Goal: Task Accomplishment & Management: Manage account settings

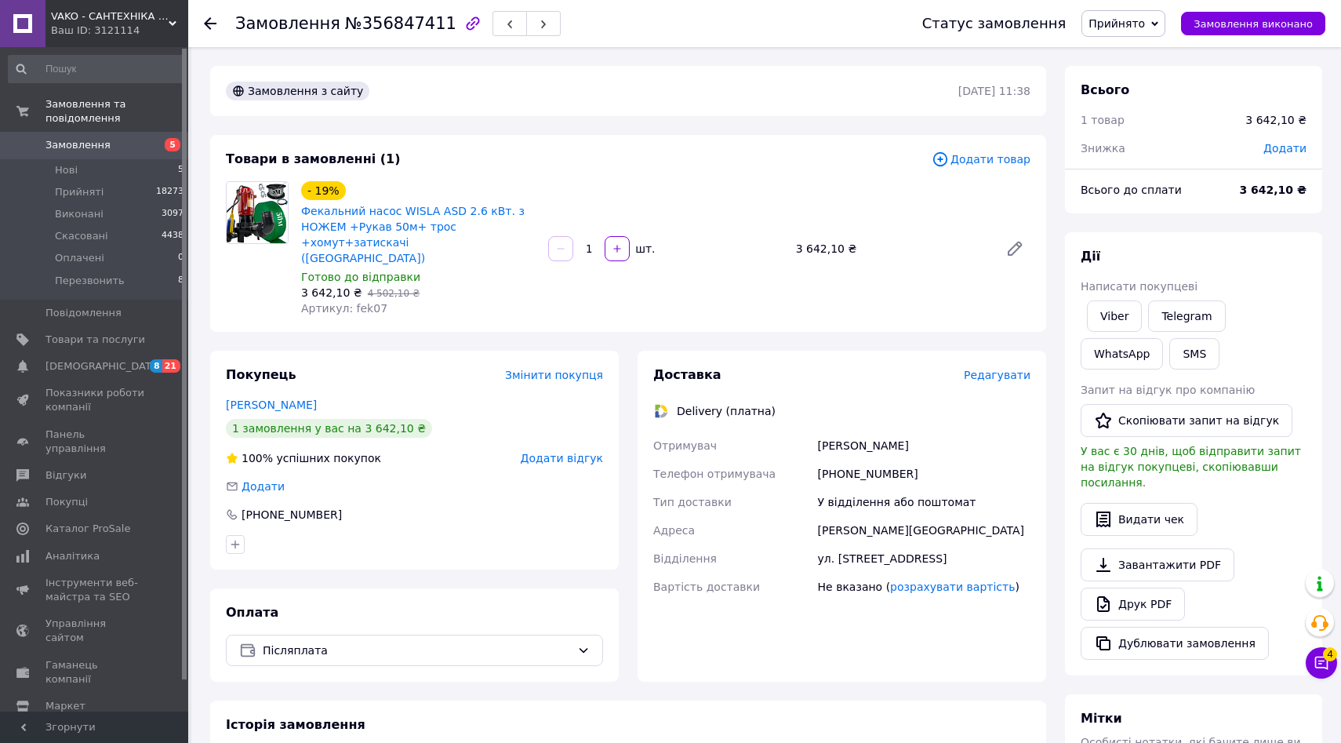
click at [101, 142] on span "Замовлення" at bounding box center [77, 145] width 65 height 14
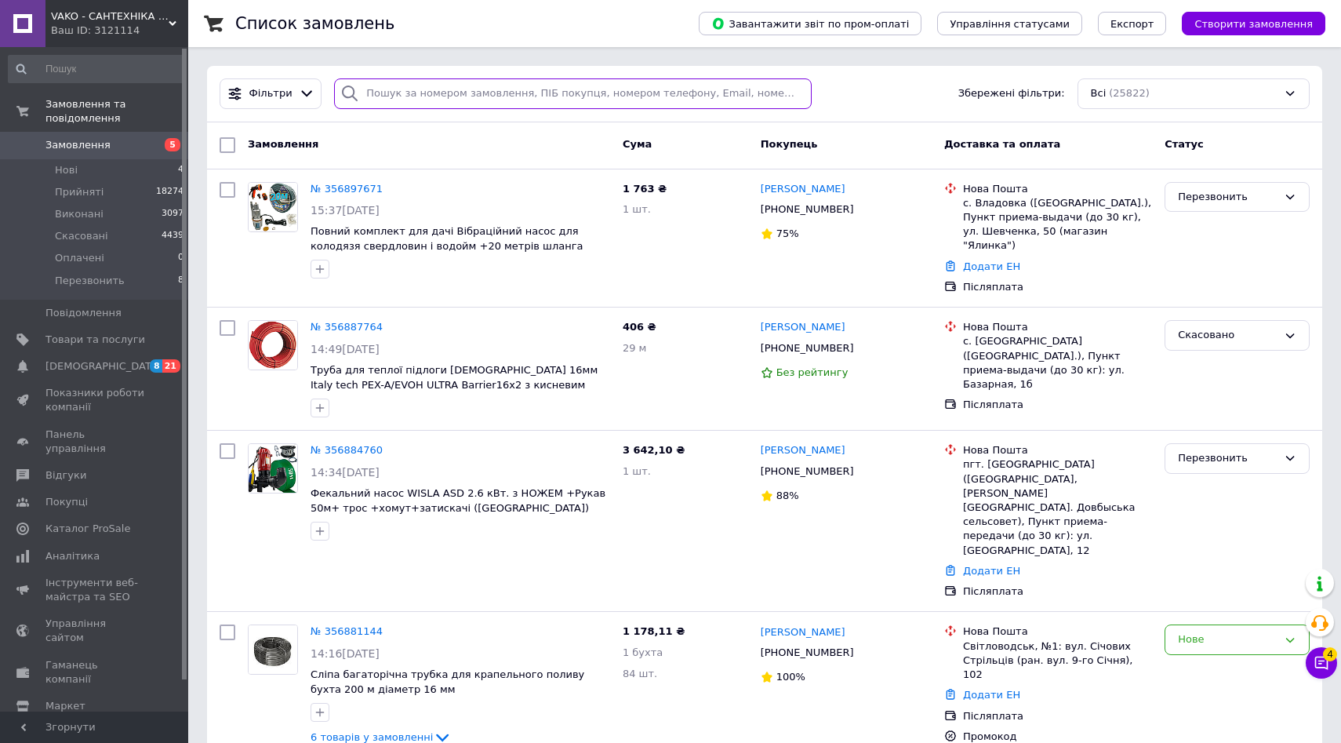
click at [417, 99] on input "search" at bounding box center [573, 93] width 478 height 31
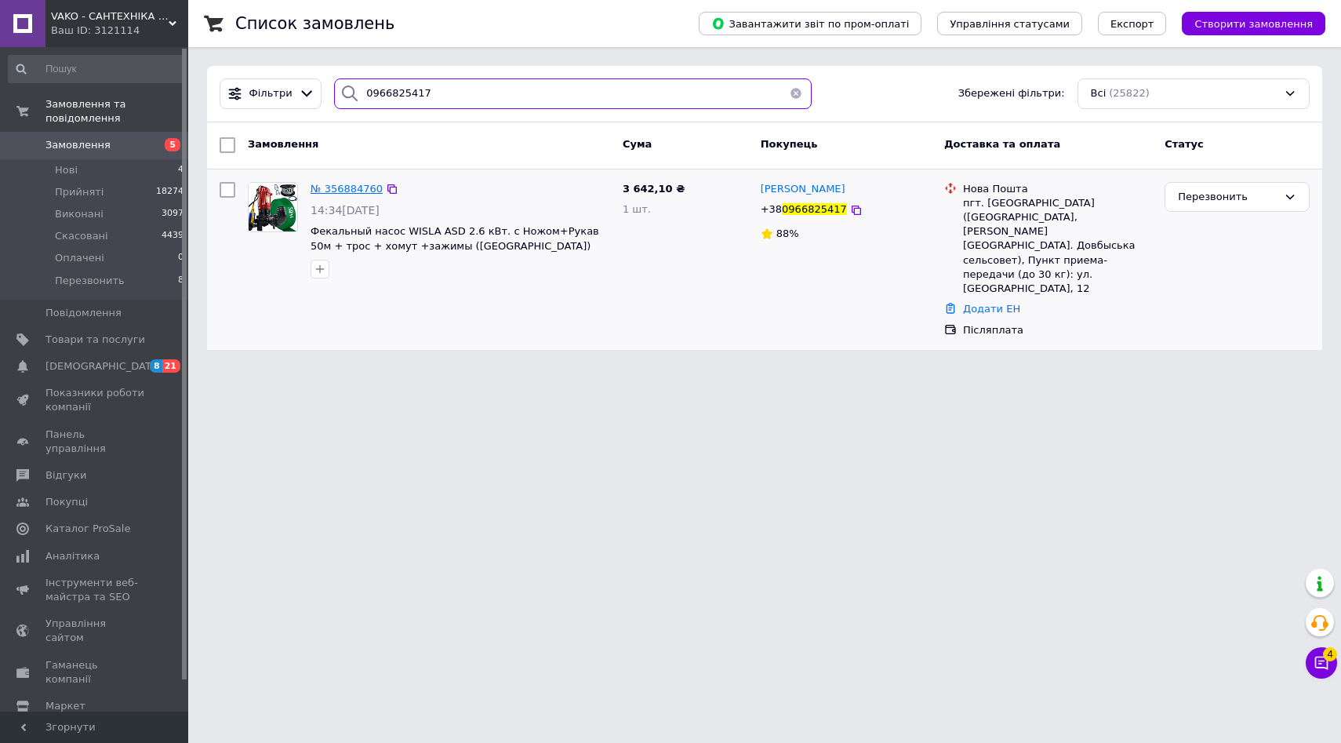
type input "0966825417"
click at [356, 194] on span "№ 356884760" at bounding box center [347, 189] width 72 height 12
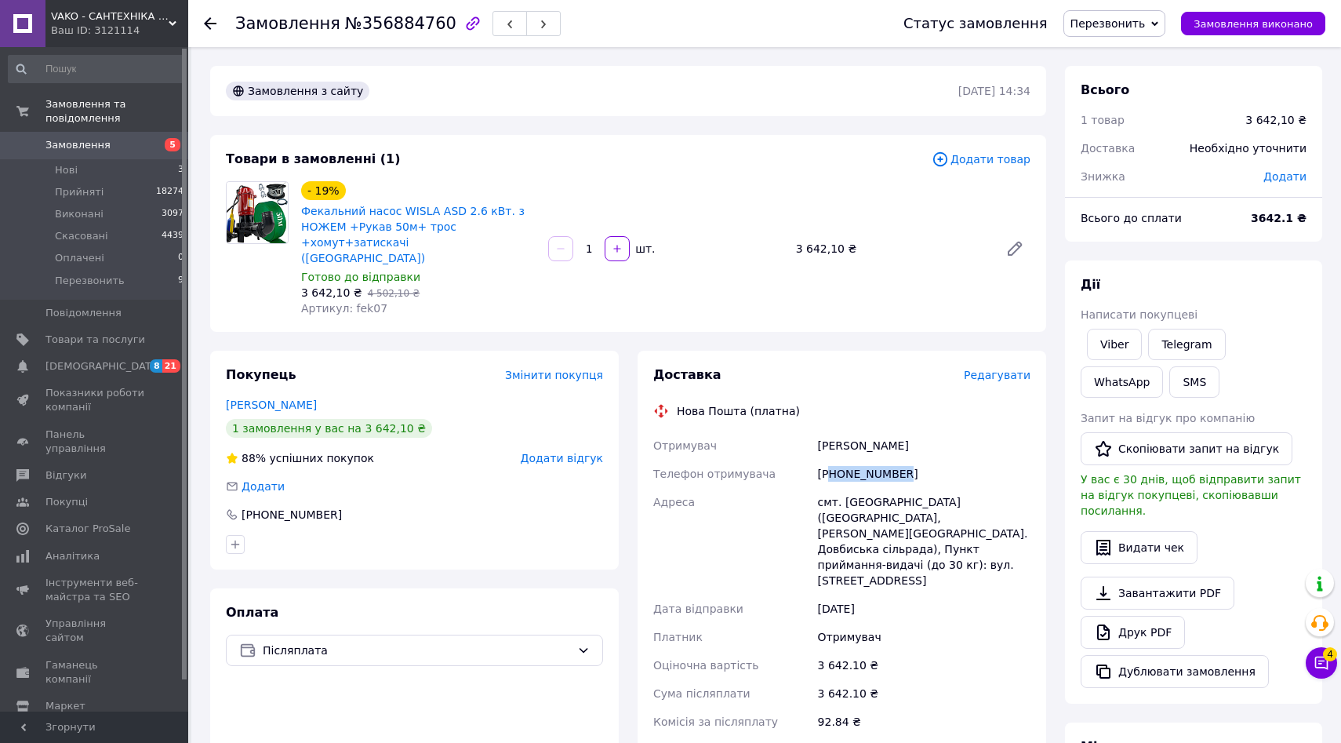
copy div "80966825417"
drag, startPoint x: 904, startPoint y: 455, endPoint x: 834, endPoint y: 460, distance: 70.8
click at [834, 460] on div "[PHONE_NUMBER]" at bounding box center [924, 474] width 219 height 28
click at [1096, 23] on span "Перезвонить" at bounding box center [1108, 23] width 75 height 13
click at [1092, 45] on li "Прийнято" at bounding box center [1114, 55] width 101 height 24
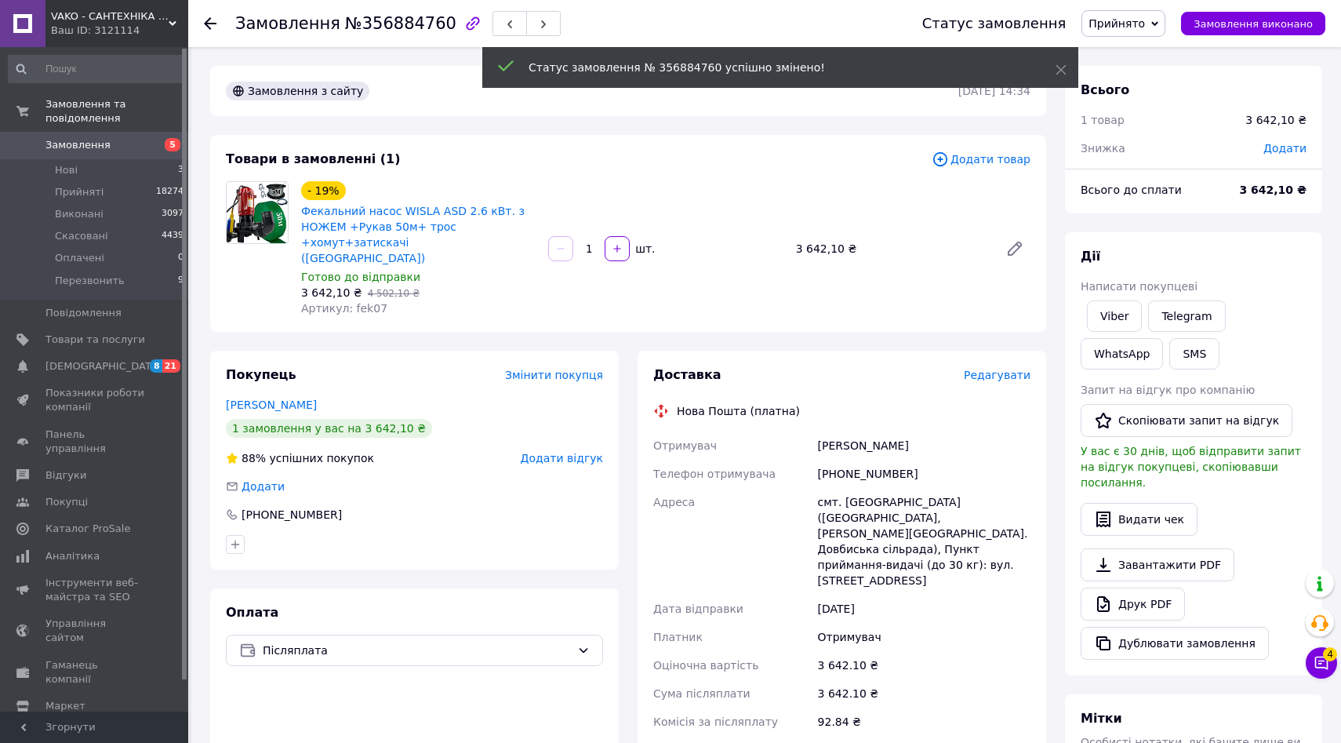
click at [831, 431] on div "[PERSON_NAME]" at bounding box center [924, 445] width 219 height 28
copy div "[PERSON_NAME]"
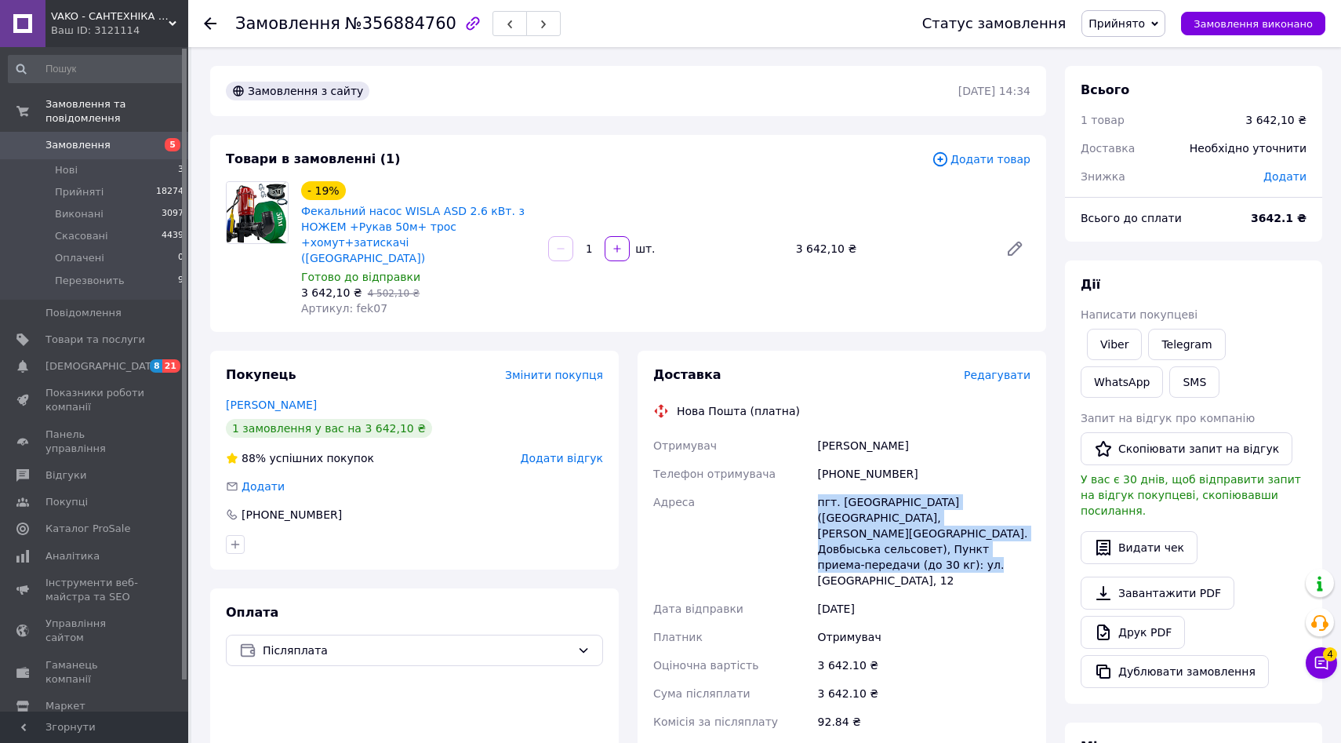
drag, startPoint x: 818, startPoint y: 485, endPoint x: 992, endPoint y: 533, distance: 180.4
click at [992, 533] on div "пгт. [GEOGRAPHIC_DATA] ([GEOGRAPHIC_DATA], [PERSON_NAME][GEOGRAPHIC_DATA]. Довб…" at bounding box center [924, 541] width 219 height 107
copy div "пгт. [GEOGRAPHIC_DATA] ([GEOGRAPHIC_DATA], [PERSON_NAME][GEOGRAPHIC_DATA]. Довб…"
